Goal: Transaction & Acquisition: Purchase product/service

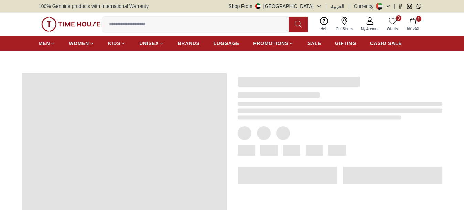
click at [61, 24] on img at bounding box center [70, 24] width 59 height 15
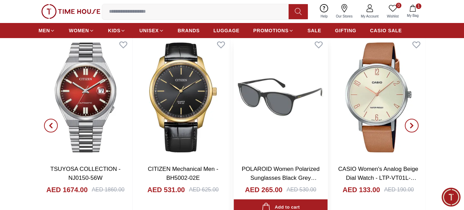
scroll to position [619, 0]
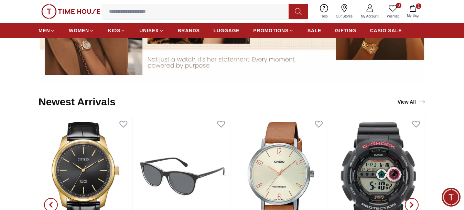
click at [414, 107] on link "View All" at bounding box center [411, 102] width 31 height 10
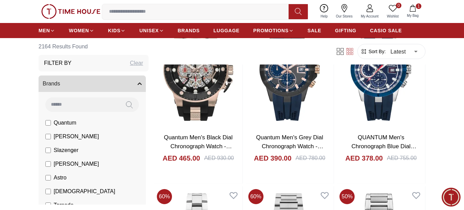
scroll to position [34, 0]
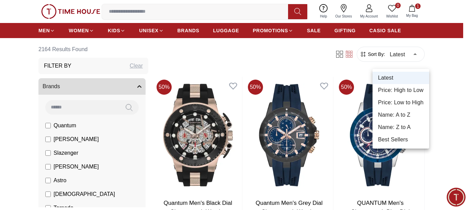
click at [396, 99] on li "Price: Low to High" at bounding box center [401, 103] width 57 height 12
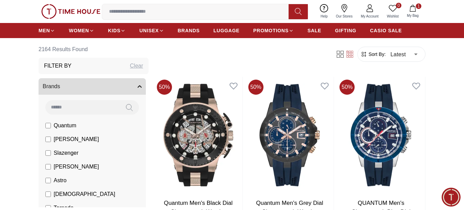
type input "*"
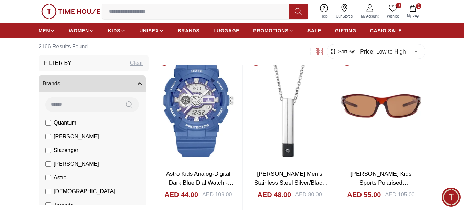
scroll to position [1993, 0]
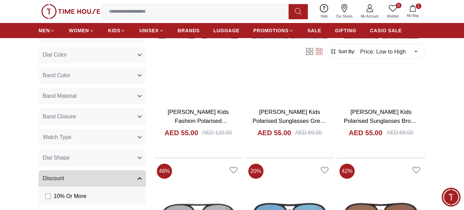
scroll to position [550, 0]
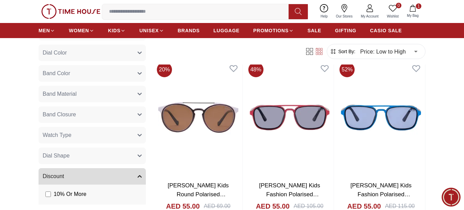
scroll to position [3574, 0]
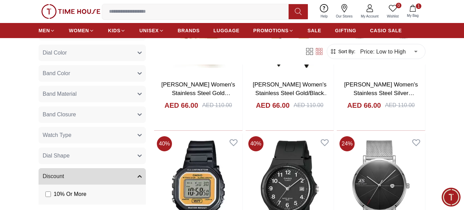
scroll to position [5327, 0]
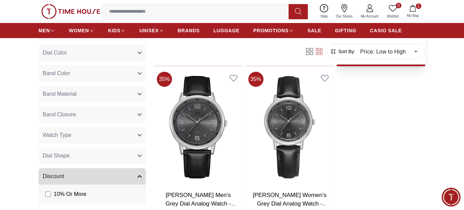
scroll to position [8149, 0]
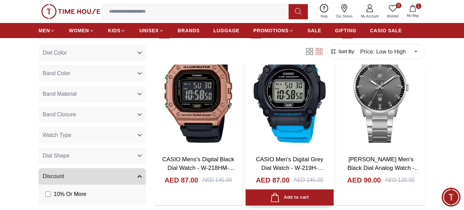
scroll to position [8660, 0]
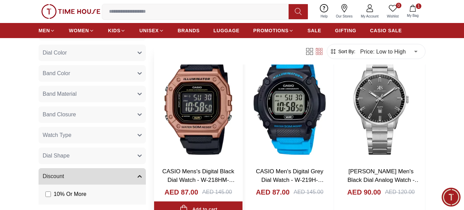
click at [202, 121] on img at bounding box center [198, 103] width 88 height 116
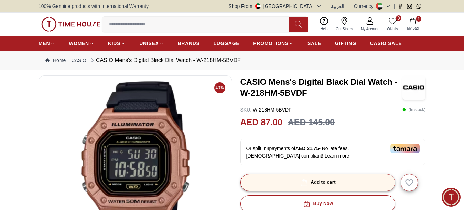
click at [325, 187] on div "Add to cart" at bounding box center [317, 183] width 36 height 8
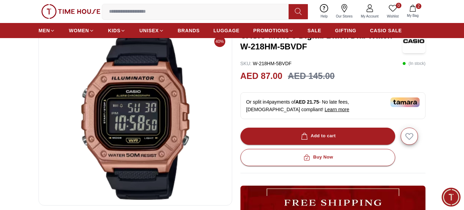
scroll to position [34, 0]
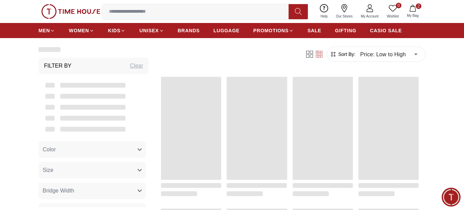
scroll to position [698, 0]
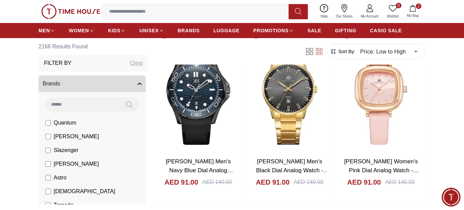
scroll to position [962, 0]
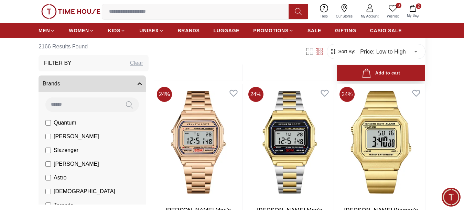
scroll to position [5751, 0]
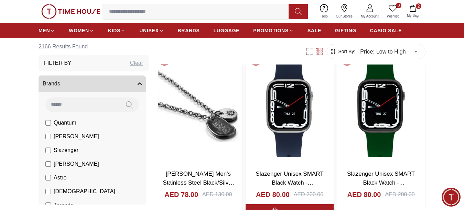
scroll to position [6911, 0]
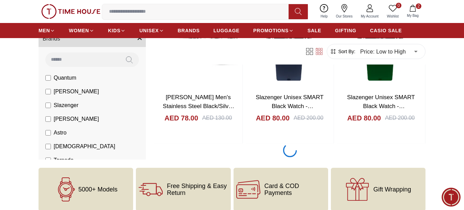
scroll to position [6980, 0]
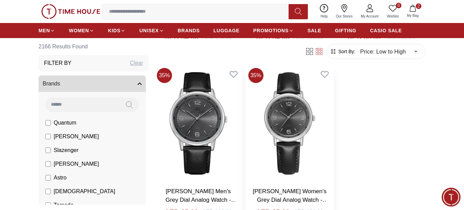
scroll to position [8144, 0]
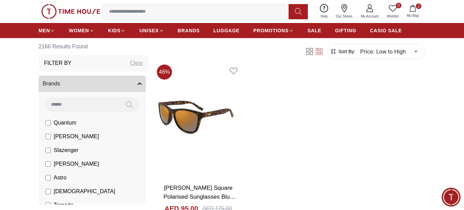
scroll to position [9380, 0]
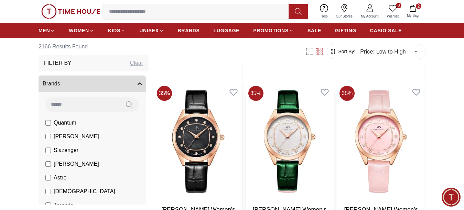
scroll to position [10420, 0]
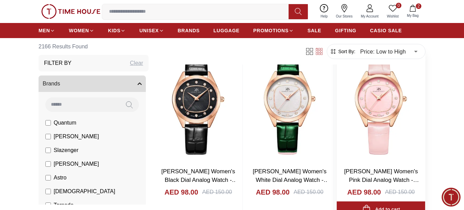
scroll to position [10485, 0]
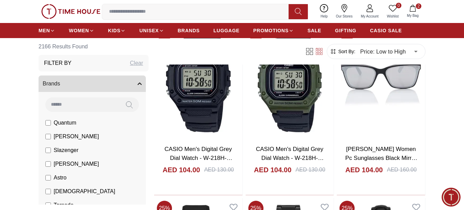
scroll to position [12203, 0]
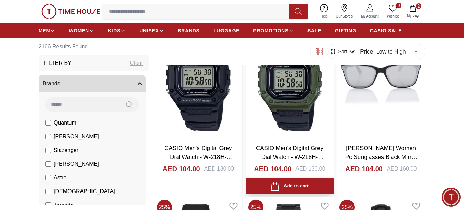
click at [290, 189] on div "Add to cart" at bounding box center [289, 186] width 38 height 9
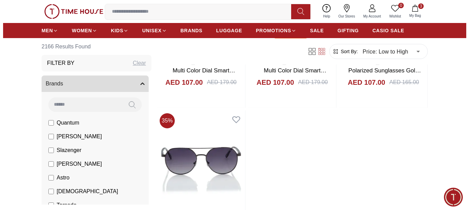
scroll to position [12925, 0]
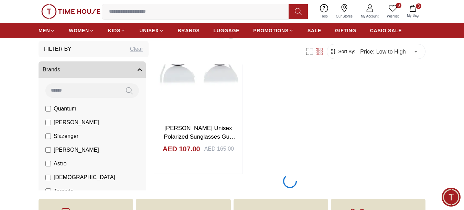
click at [413, 12] on button "3 My Bag" at bounding box center [412, 11] width 20 height 16
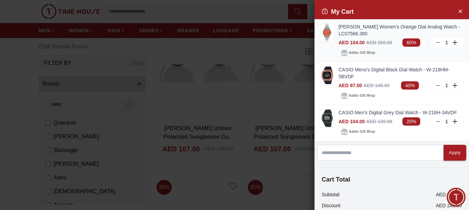
click at [366, 29] on link "[PERSON_NAME] Women's Orange Dial Analog Watch - LC07566.380" at bounding box center [401, 30] width 125 height 14
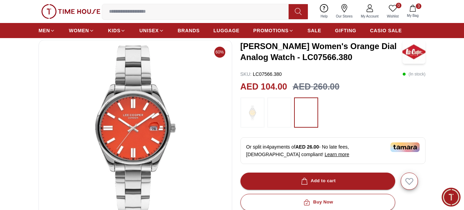
scroll to position [34, 0]
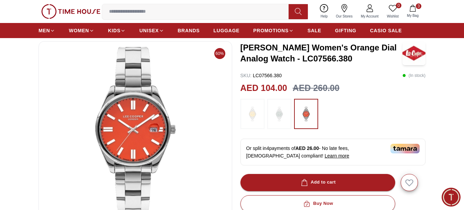
click at [76, 15] on img at bounding box center [70, 11] width 59 height 15
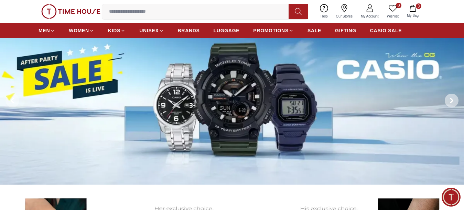
click at [449, 103] on span at bounding box center [451, 101] width 14 height 14
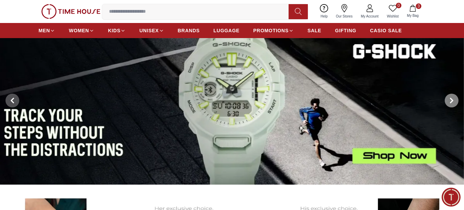
click at [449, 103] on span at bounding box center [451, 101] width 14 height 14
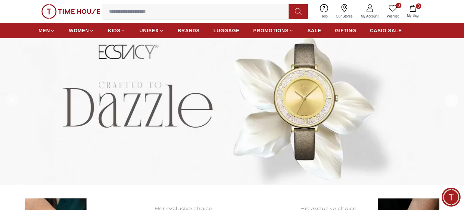
click at [449, 103] on span at bounding box center [451, 101] width 14 height 14
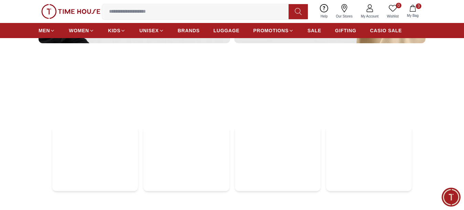
scroll to position [1959, 0]
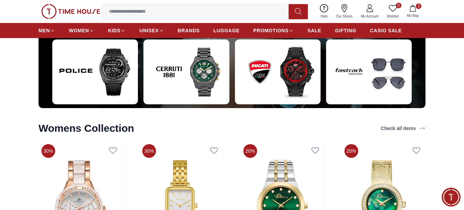
click at [98, 85] on img at bounding box center [95, 72] width 86 height 65
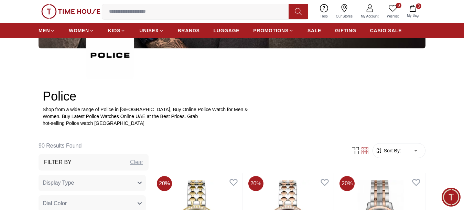
scroll to position [309, 0]
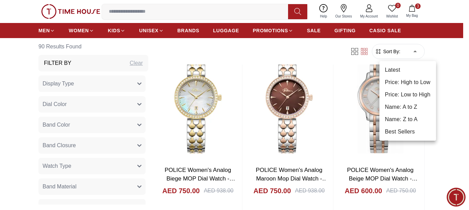
click at [409, 95] on li "Price: Low to High" at bounding box center [408, 95] width 57 height 12
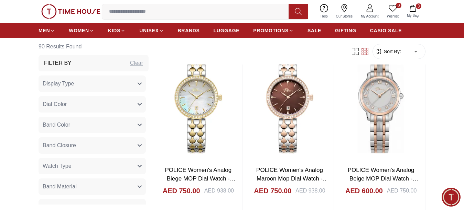
type input "*"
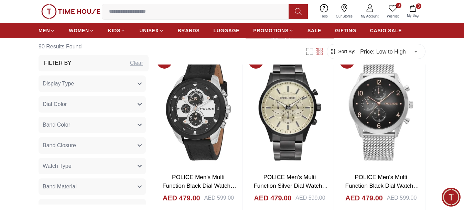
scroll to position [825, 0]
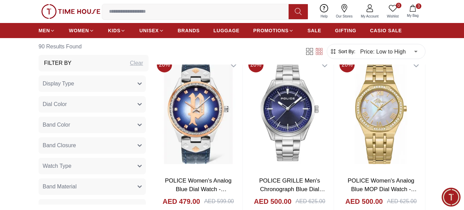
click at [56, 14] on img at bounding box center [70, 11] width 59 height 15
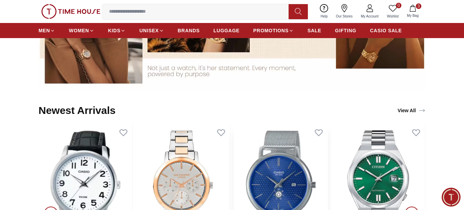
scroll to position [608, 0]
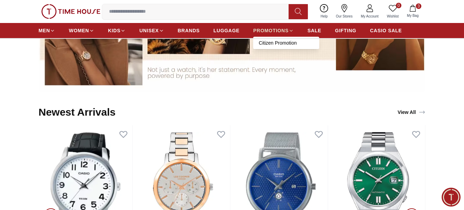
click at [274, 33] on span "PROMOTIONS" at bounding box center [270, 30] width 35 height 7
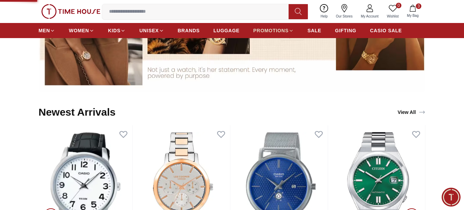
scroll to position [574, 0]
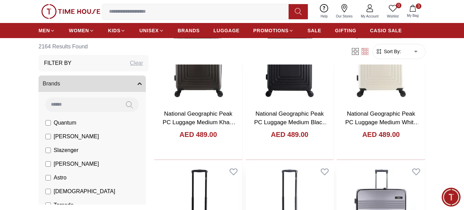
scroll to position [893, 0]
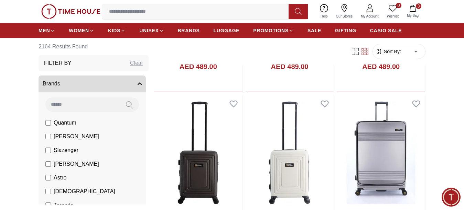
click at [59, 14] on img at bounding box center [70, 11] width 59 height 15
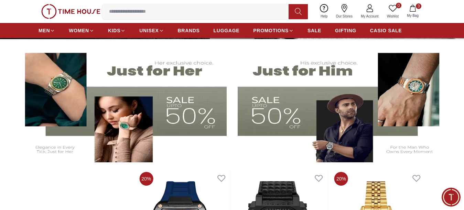
scroll to position [172, 0]
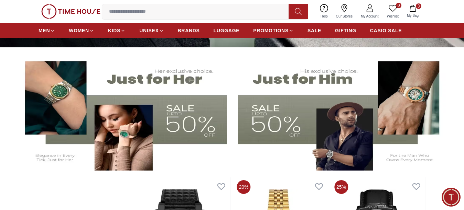
click at [338, 134] on img at bounding box center [342, 112] width 210 height 116
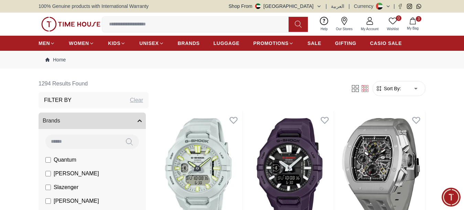
click at [390, 91] on span "Sort By:" at bounding box center [391, 88] width 19 height 7
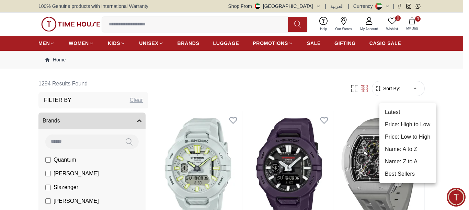
click at [407, 137] on li "Price: Low to High" at bounding box center [408, 137] width 57 height 12
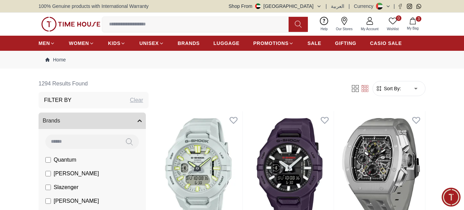
type input "*"
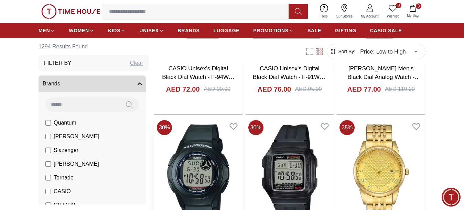
scroll to position [928, 0]
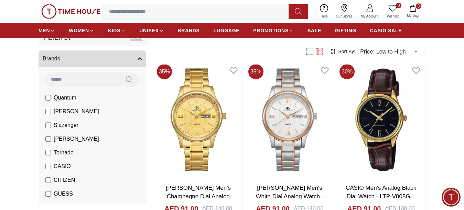
scroll to position [69, 0]
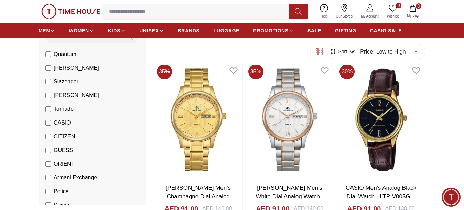
scroll to position [300, 0]
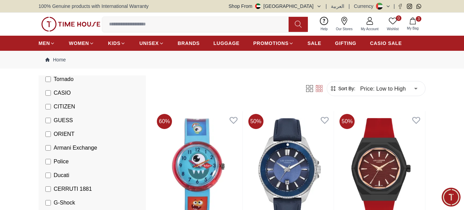
scroll to position [137, 0]
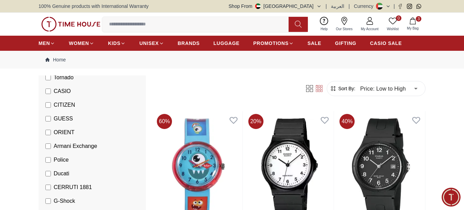
scroll to position [103, 0]
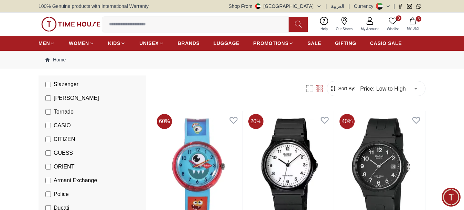
scroll to position [34, 0]
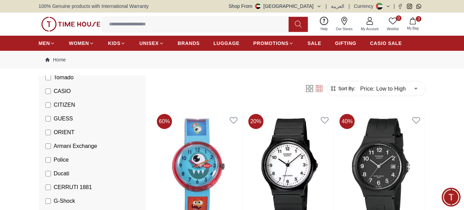
scroll to position [172, 0]
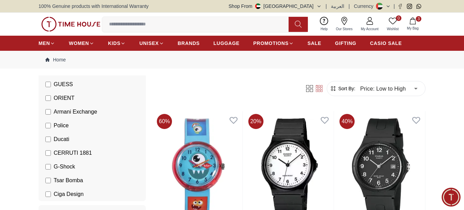
scroll to position [206, 0]
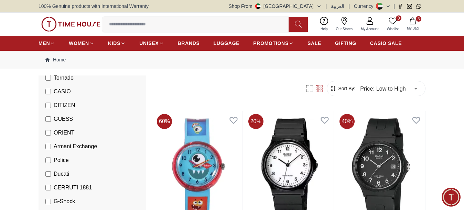
scroll to position [137, 0]
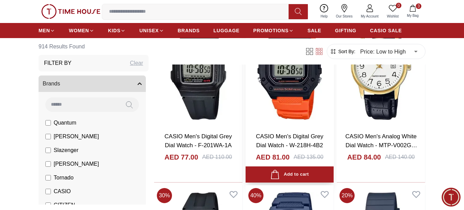
scroll to position [412, 0]
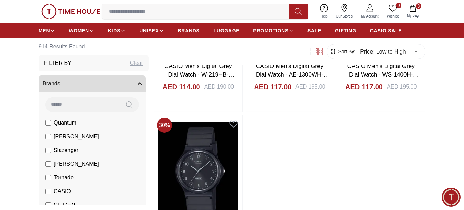
scroll to position [2337, 0]
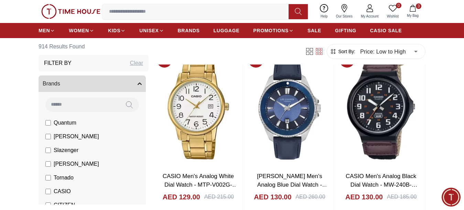
scroll to position [3230, 0]
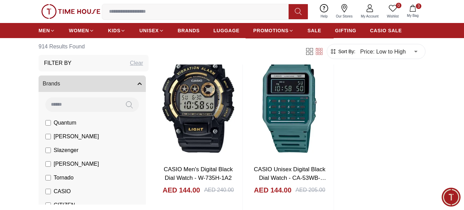
scroll to position [4639, 0]
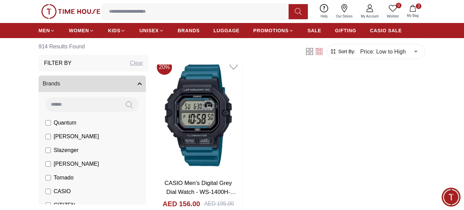
scroll to position [5867, 0]
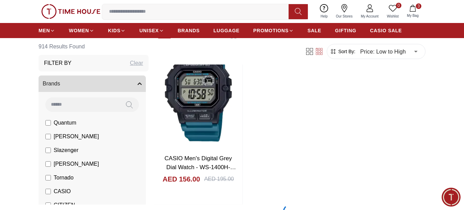
click at [417, 7] on span "3" at bounding box center [417, 5] width 5 height 5
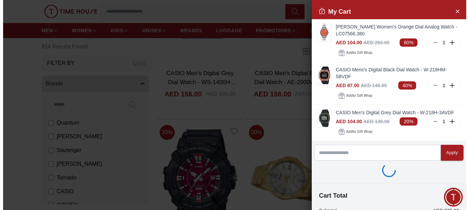
scroll to position [5945, 0]
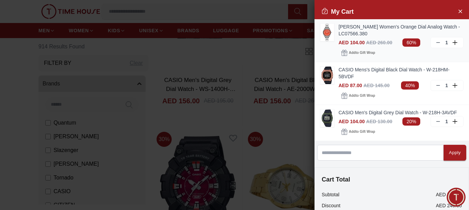
click at [356, 30] on link "[PERSON_NAME] Women's Orange Dial Analog Watch - LC07566.380" at bounding box center [401, 30] width 125 height 14
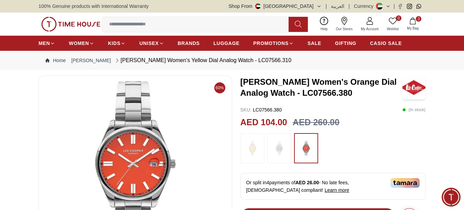
scroll to position [34, 0]
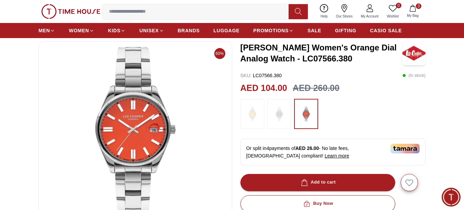
click at [248, 118] on img at bounding box center [252, 113] width 17 height 23
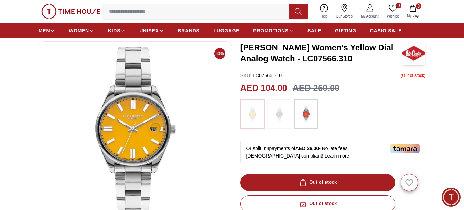
click at [282, 120] on img at bounding box center [278, 113] width 17 height 23
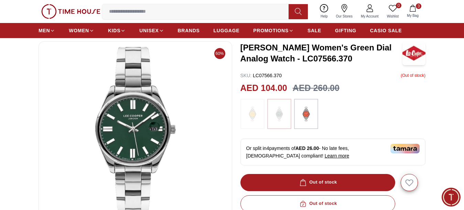
click at [301, 120] on img at bounding box center [305, 113] width 17 height 23
click at [312, 120] on img at bounding box center [305, 113] width 17 height 23
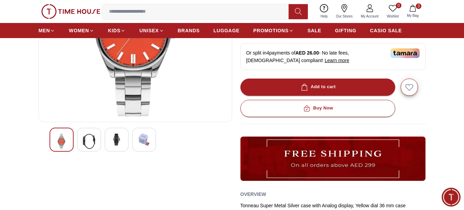
scroll to position [137, 0]
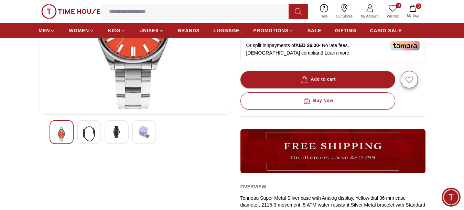
click at [90, 141] on img at bounding box center [89, 134] width 12 height 16
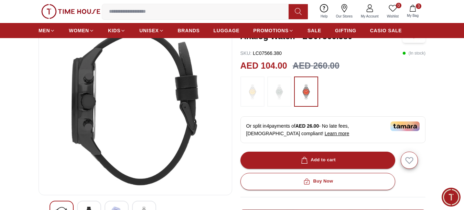
scroll to position [69, 0]
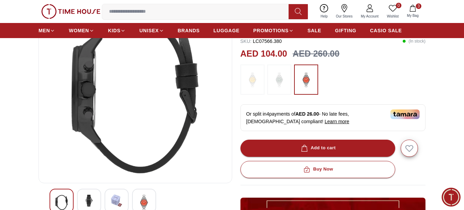
click at [123, 204] on div at bounding box center [116, 201] width 24 height 24
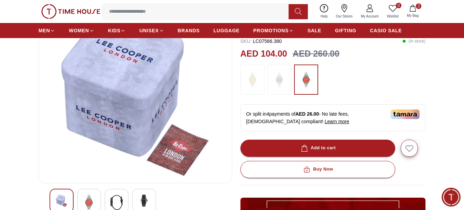
click at [143, 203] on img at bounding box center [144, 201] width 12 height 12
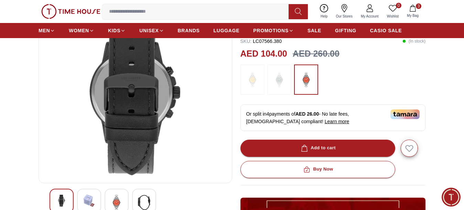
click at [60, 200] on div at bounding box center [61, 201] width 24 height 24
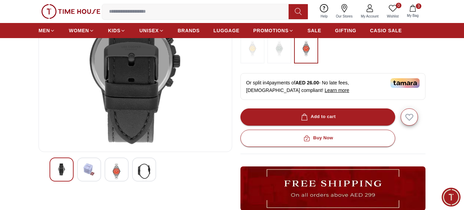
scroll to position [137, 0]
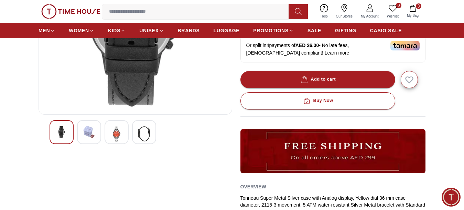
click at [110, 135] on div at bounding box center [116, 132] width 24 height 24
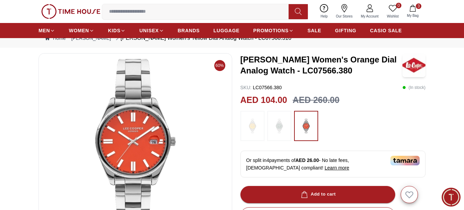
scroll to position [34, 0]
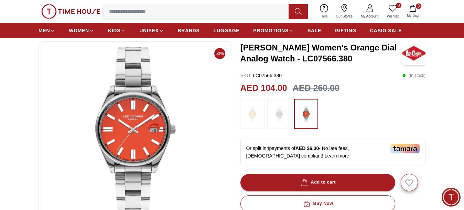
click at [139, 136] on img at bounding box center [135, 129] width 182 height 165
click at [412, 7] on icon "button" at bounding box center [412, 8] width 7 height 7
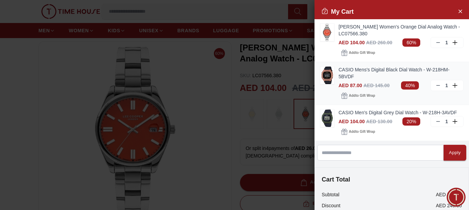
click at [352, 75] on link "CASIO Mens's Digital Black Dial Watch - W-218HM-5BVDF" at bounding box center [401, 73] width 125 height 14
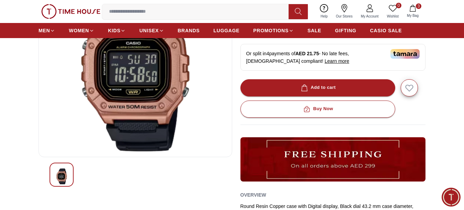
scroll to position [137, 0]
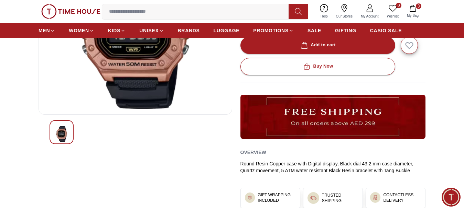
click at [141, 80] on img at bounding box center [135, 26] width 182 height 165
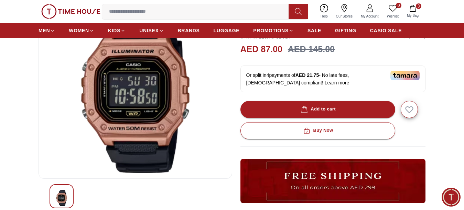
scroll to position [34, 0]
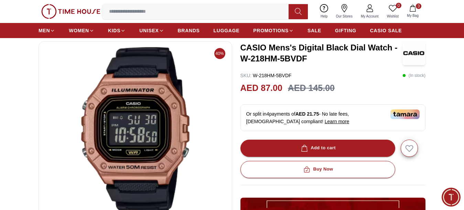
click at [146, 79] on img at bounding box center [135, 129] width 182 height 165
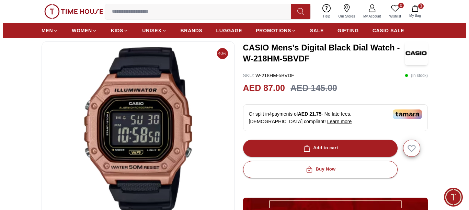
scroll to position [69, 0]
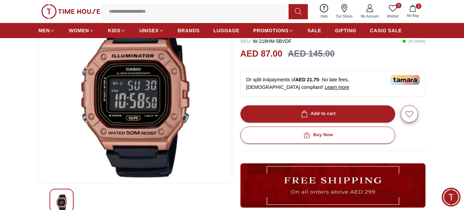
click at [411, 7] on icon "button" at bounding box center [412, 8] width 6 height 7
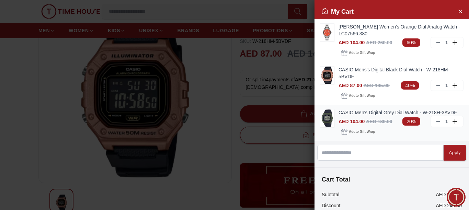
click at [436, 121] on icon at bounding box center [438, 121] width 5 height 5
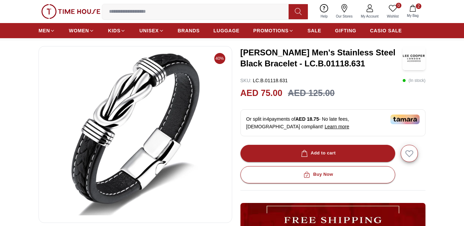
scroll to position [69, 0]
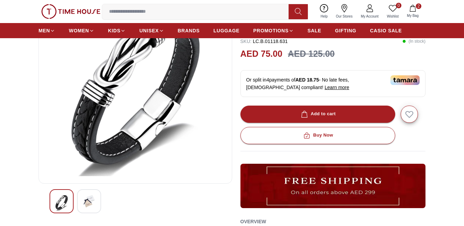
click at [149, 131] on img at bounding box center [135, 95] width 182 height 165
click at [90, 203] on img at bounding box center [89, 201] width 12 height 12
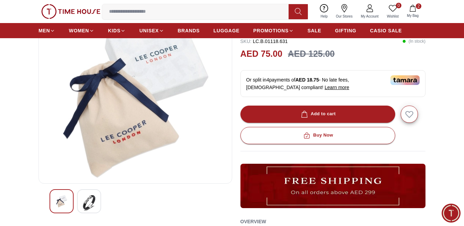
click at [55, 206] on div at bounding box center [61, 201] width 24 height 24
click at [90, 206] on img at bounding box center [89, 203] width 12 height 16
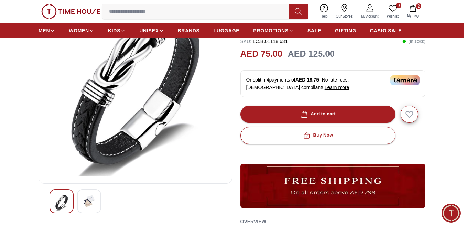
click at [163, 125] on img at bounding box center [135, 95] width 182 height 165
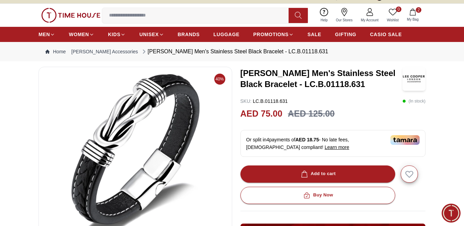
scroll to position [0, 0]
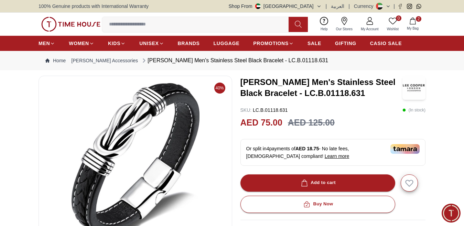
click at [170, 118] on img at bounding box center [135, 163] width 182 height 165
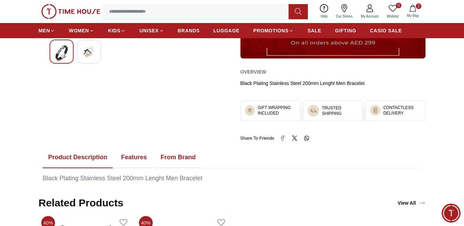
scroll to position [206, 0]
